Goal: Find contact information: Find contact information

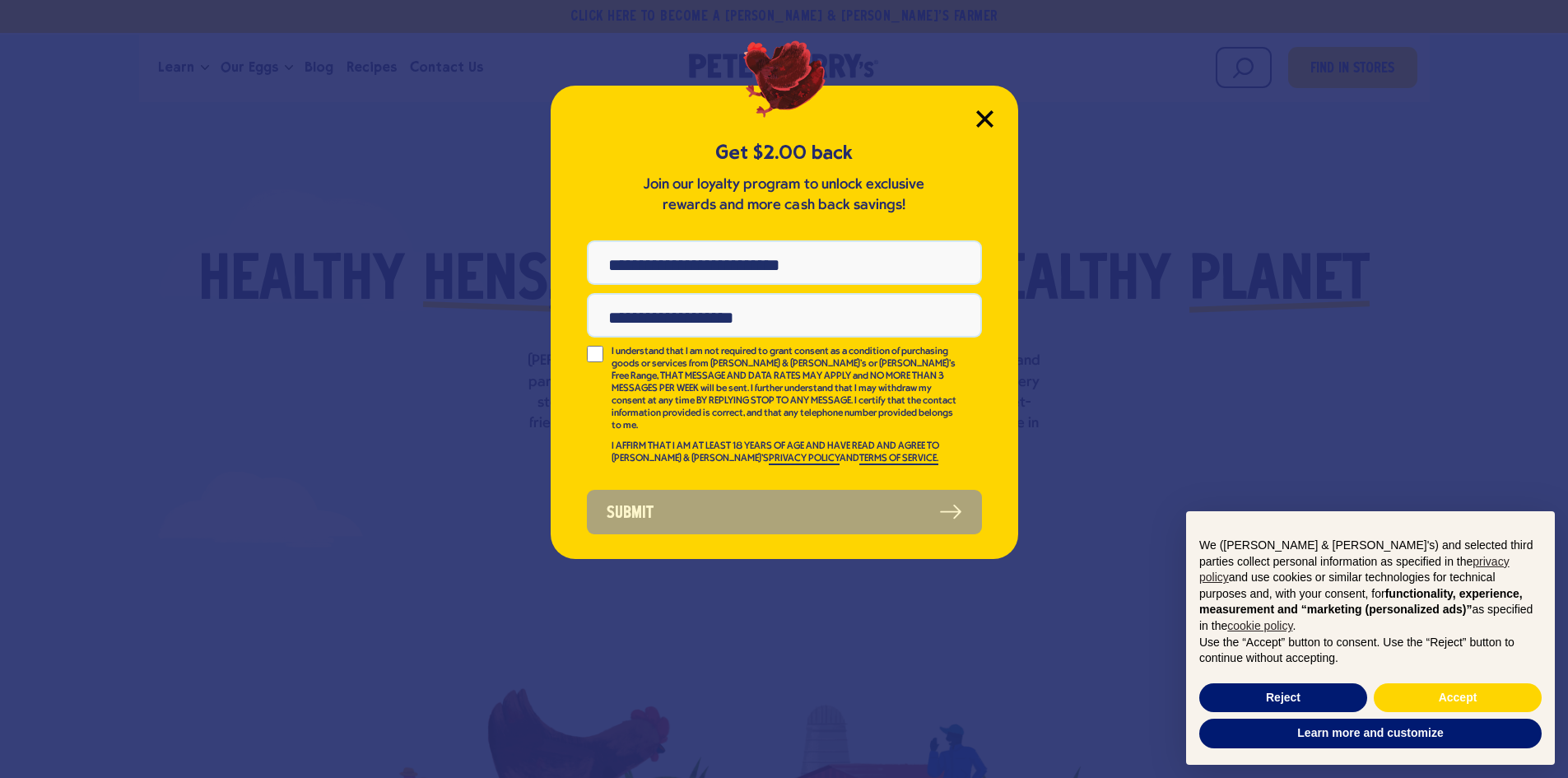
click at [987, 116] on icon "Close Modal" at bounding box center [984, 118] width 15 height 15
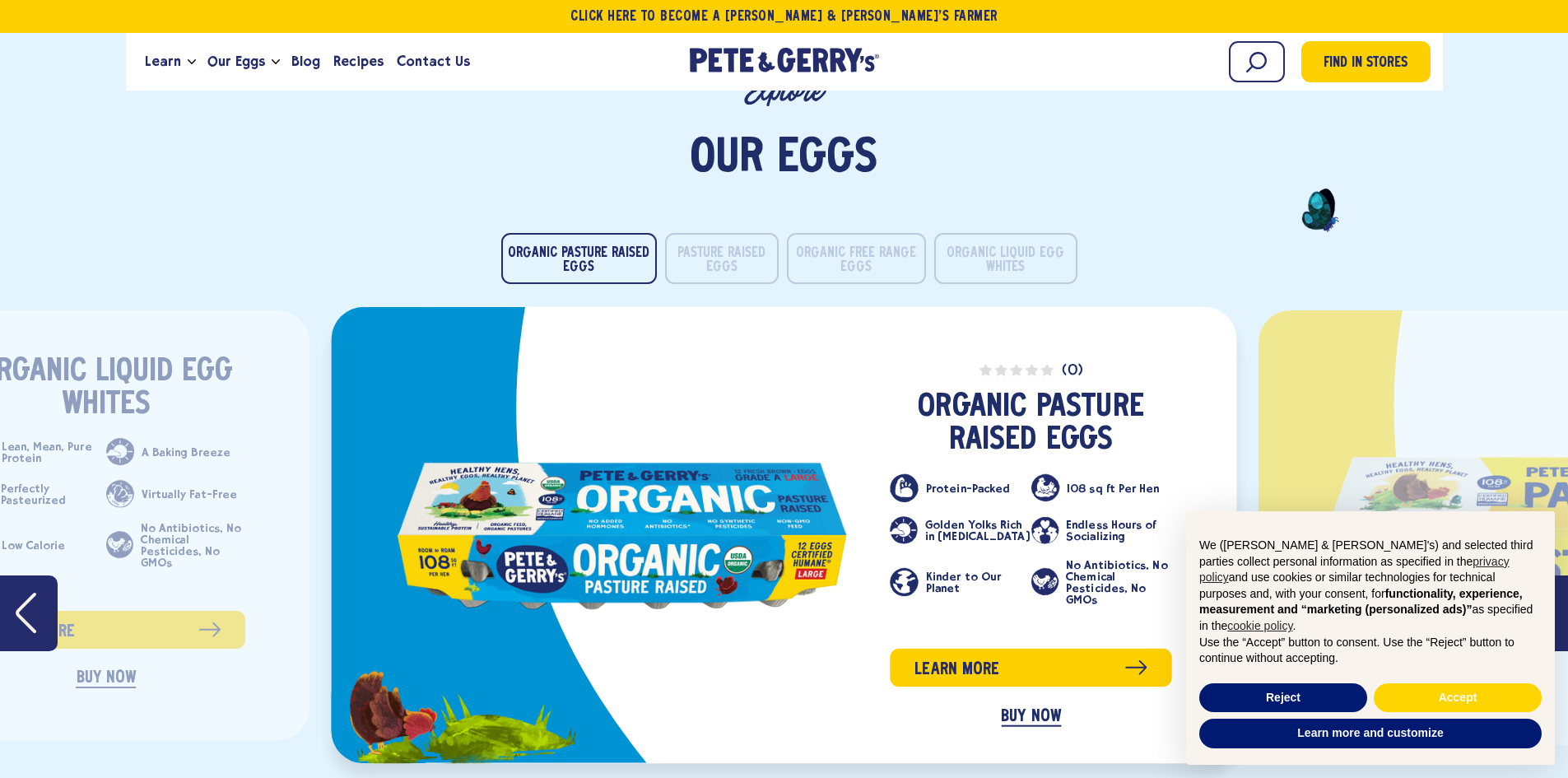
scroll to position [2472, 0]
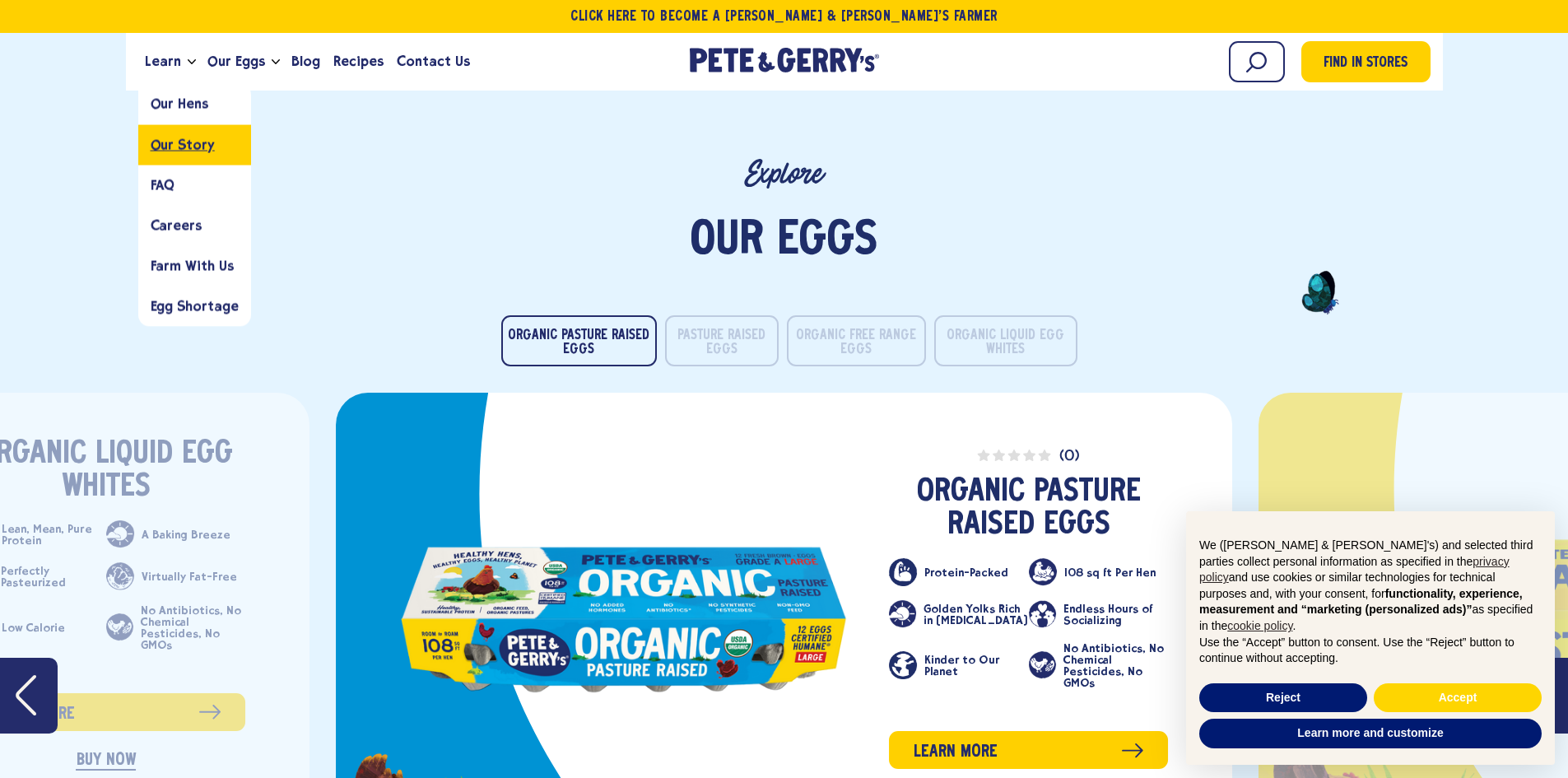
click at [189, 147] on span "Our Story" at bounding box center [182, 144] width 64 height 16
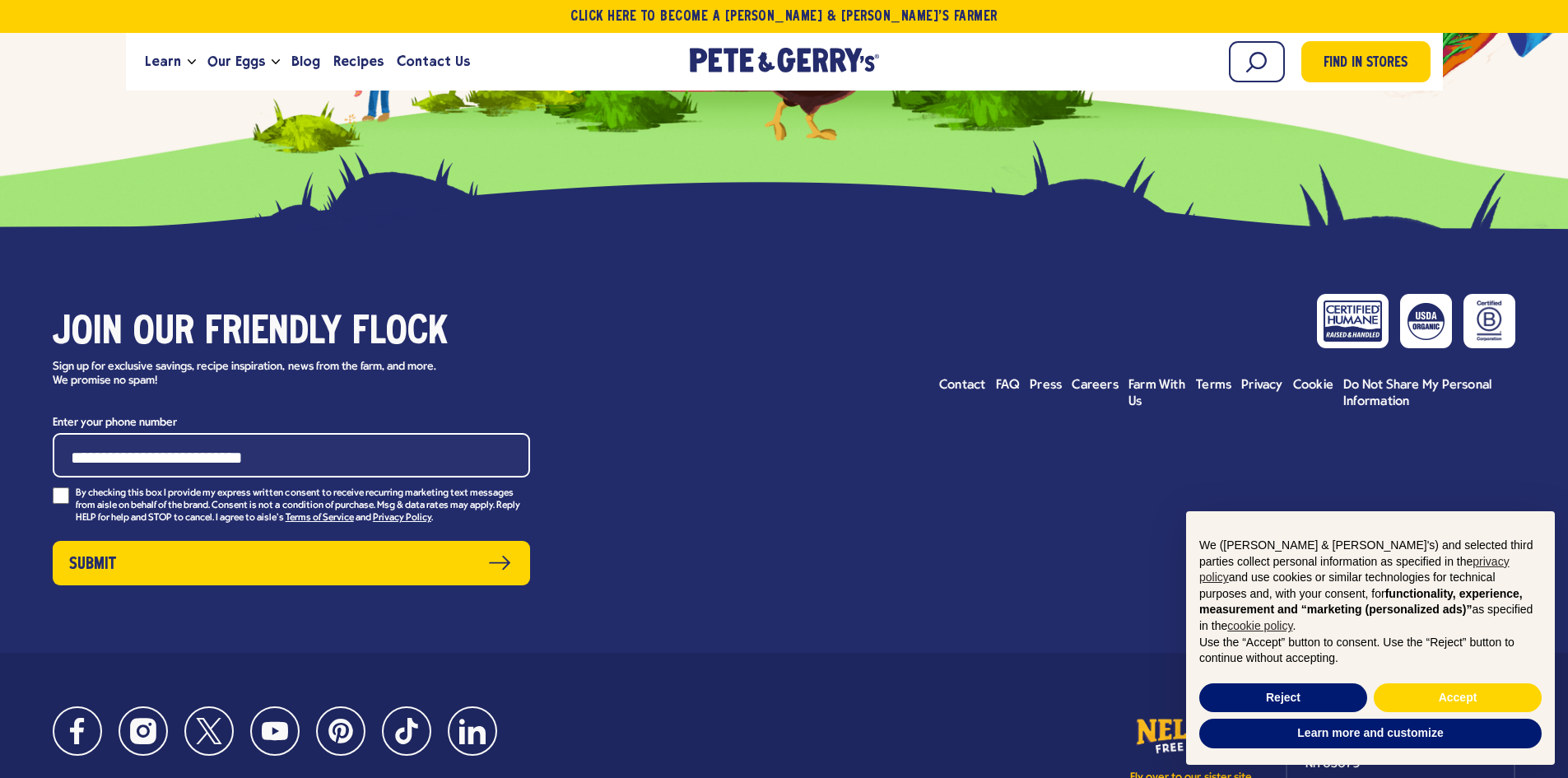
scroll to position [7290, 0]
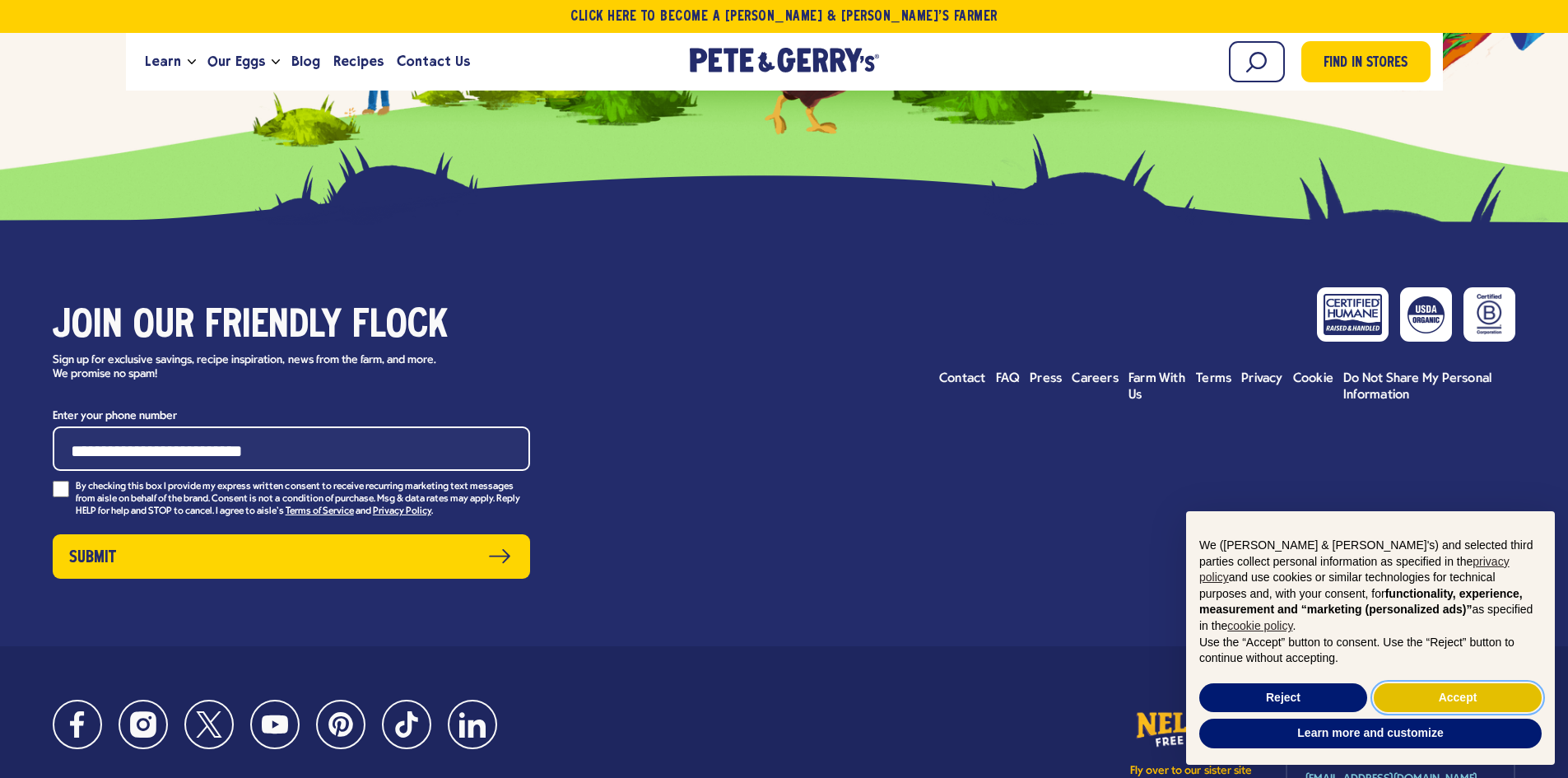
click at [1465, 701] on button "Accept" at bounding box center [1458, 698] width 168 height 29
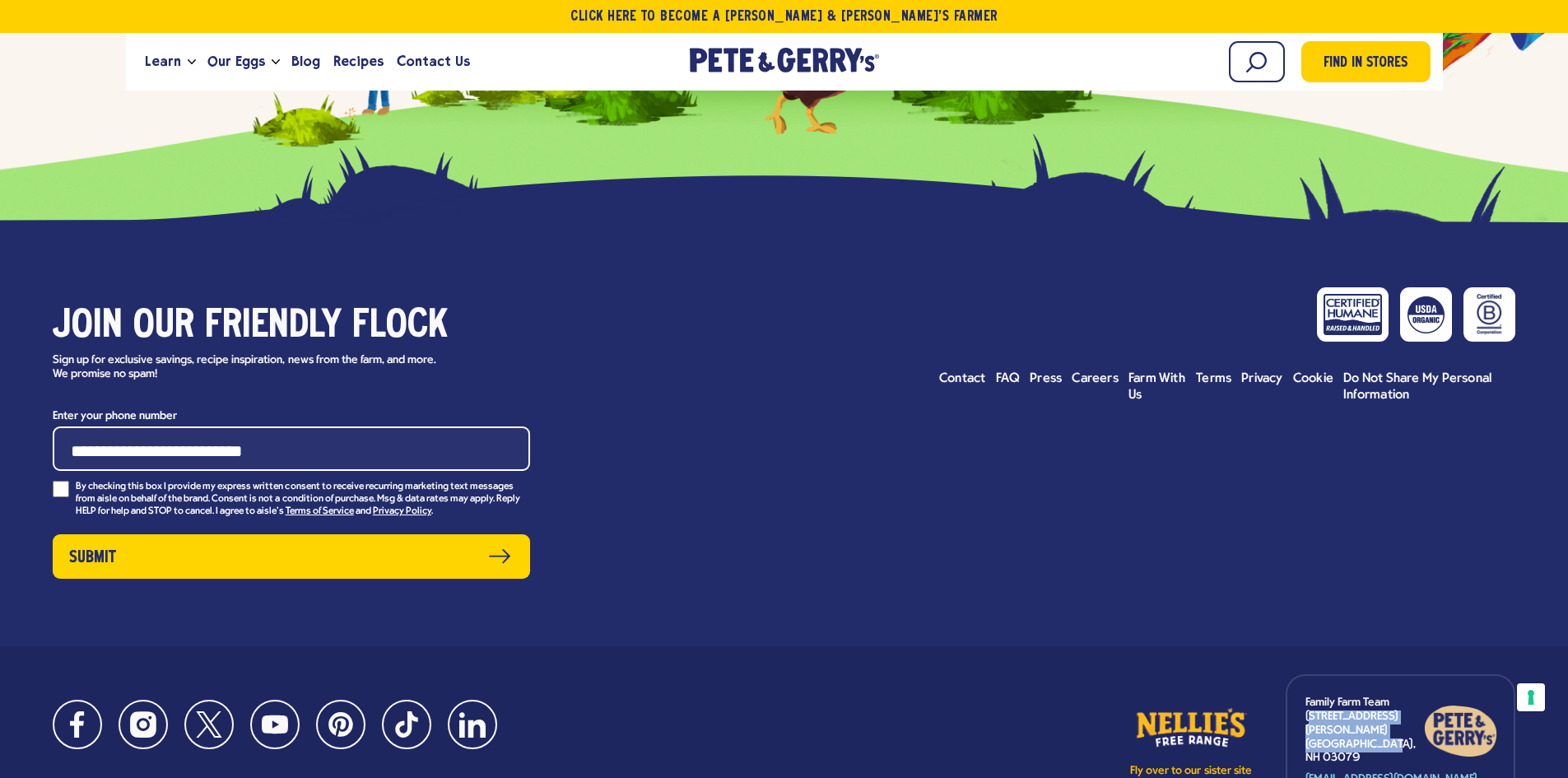
drag, startPoint x: 1307, startPoint y: 673, endPoint x: 1389, endPoint y: 687, distance: 83.2
click at [1389, 696] on p "Family Farm Team 7 Stiles Road Salem, NH 03079" at bounding box center [1365, 731] width 119 height 69
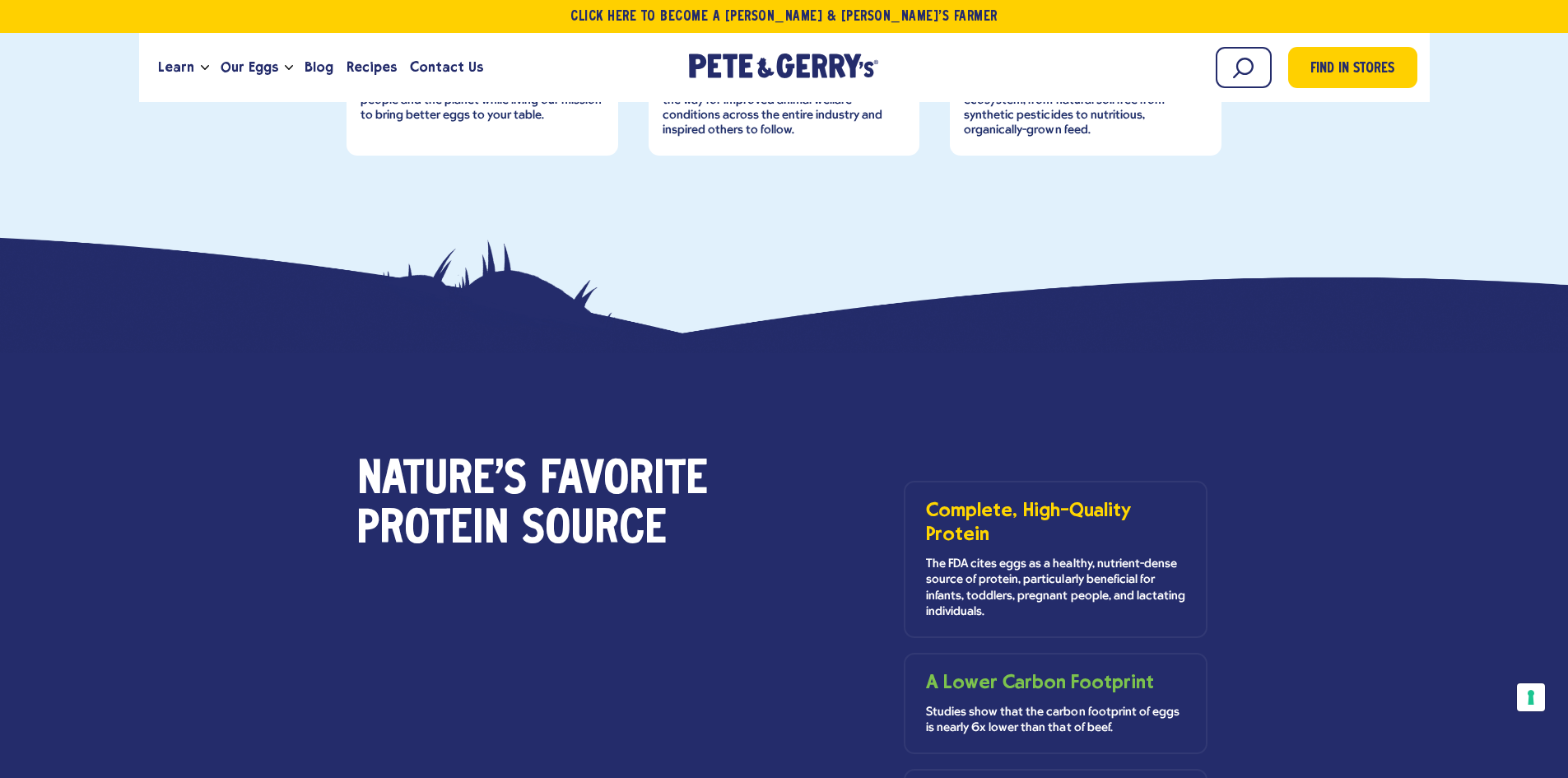
scroll to position [0, 0]
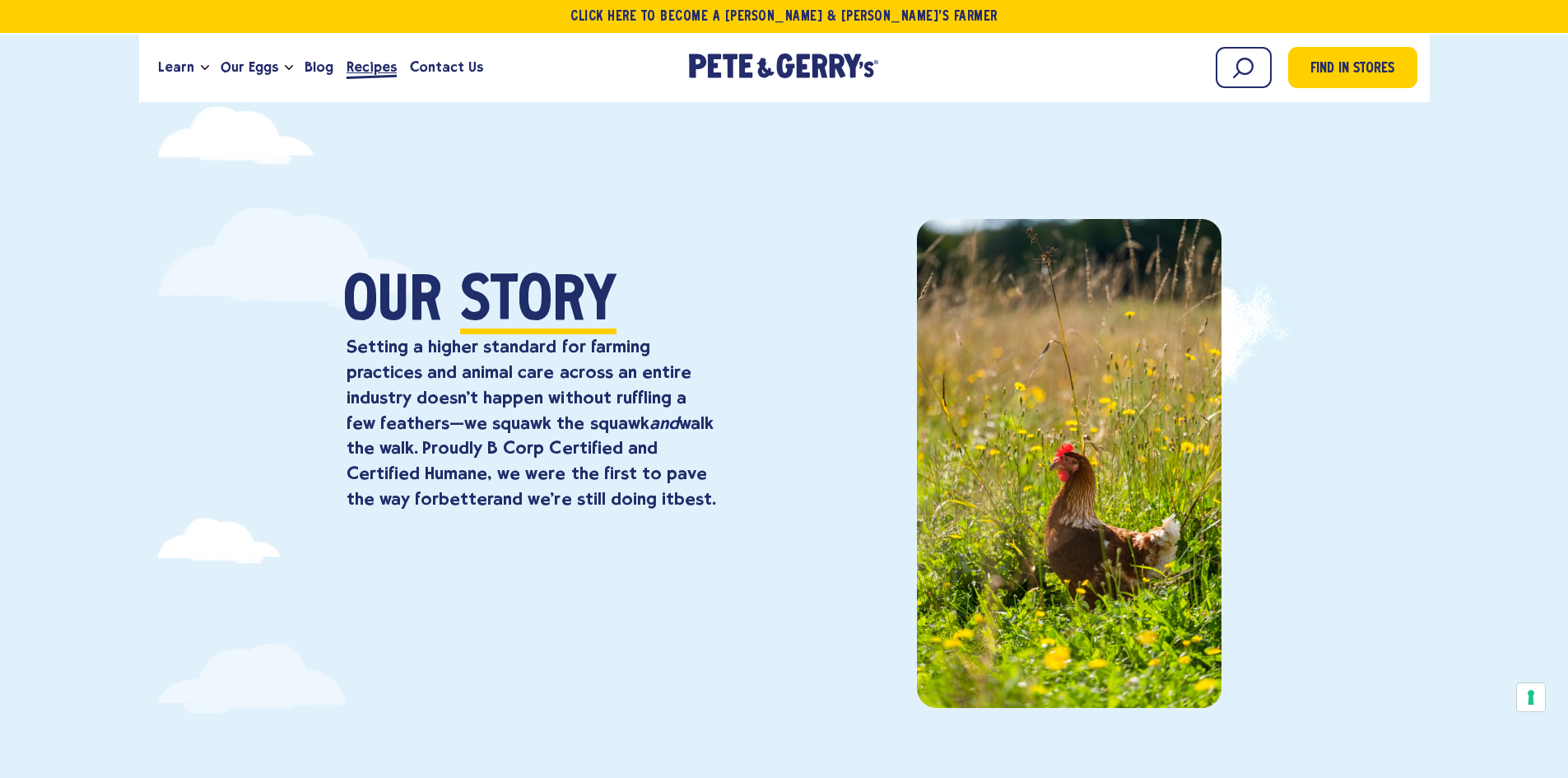
click at [365, 68] on span "Recipes" at bounding box center [371, 67] width 50 height 21
